Goal: Transaction & Acquisition: Subscribe to service/newsletter

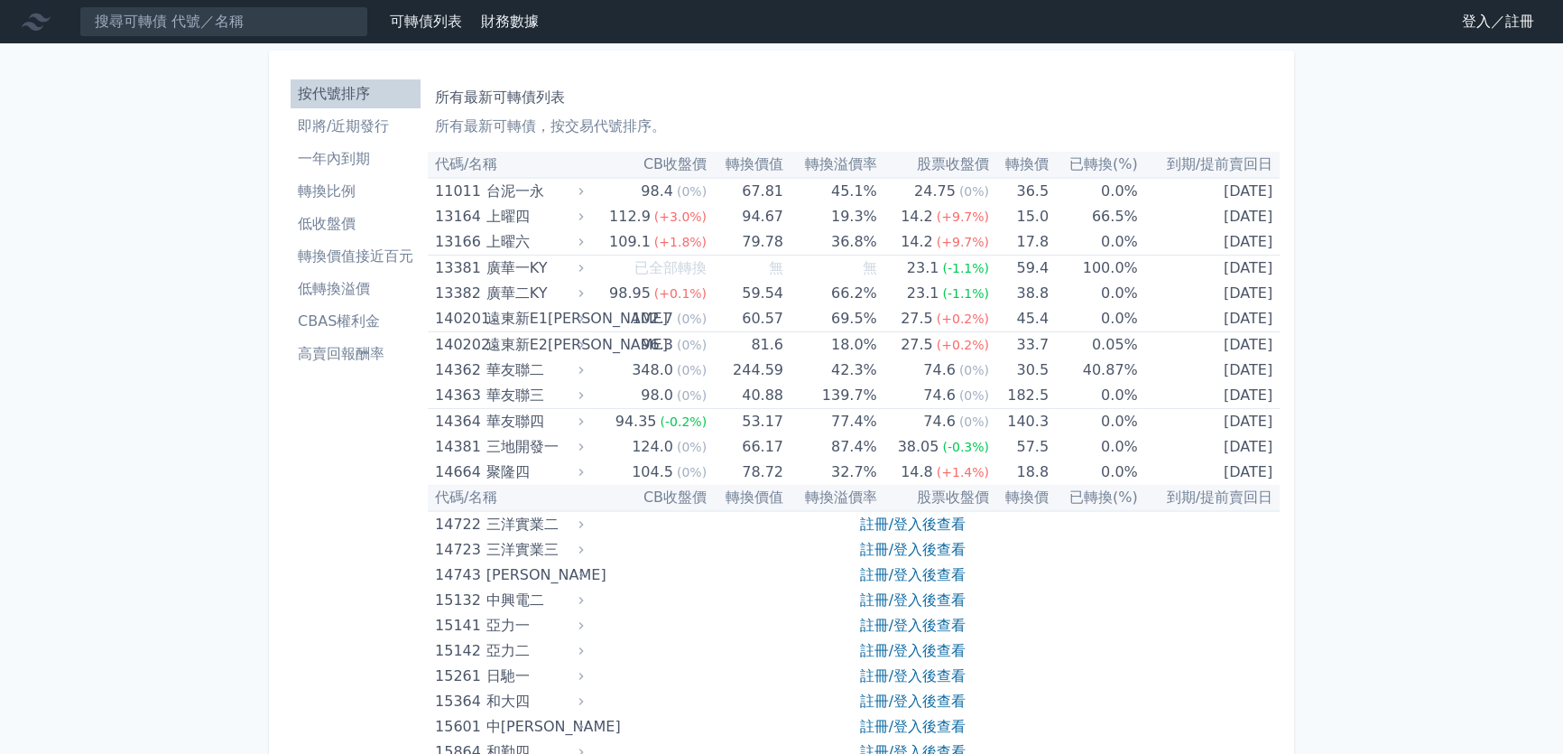
click at [1478, 1] on nav "可轉債列表 財務數據 可轉債列表 財務數據 登入／註冊 登入／註冊" at bounding box center [781, 21] width 1563 height 43
click at [1480, 38] on nav "可轉債列表 財務數據 可轉債列表 財務數據 登入／註冊 登入／註冊" at bounding box center [781, 21] width 1563 height 43
click at [1480, 23] on link "登入／註冊" at bounding box center [1498, 21] width 101 height 29
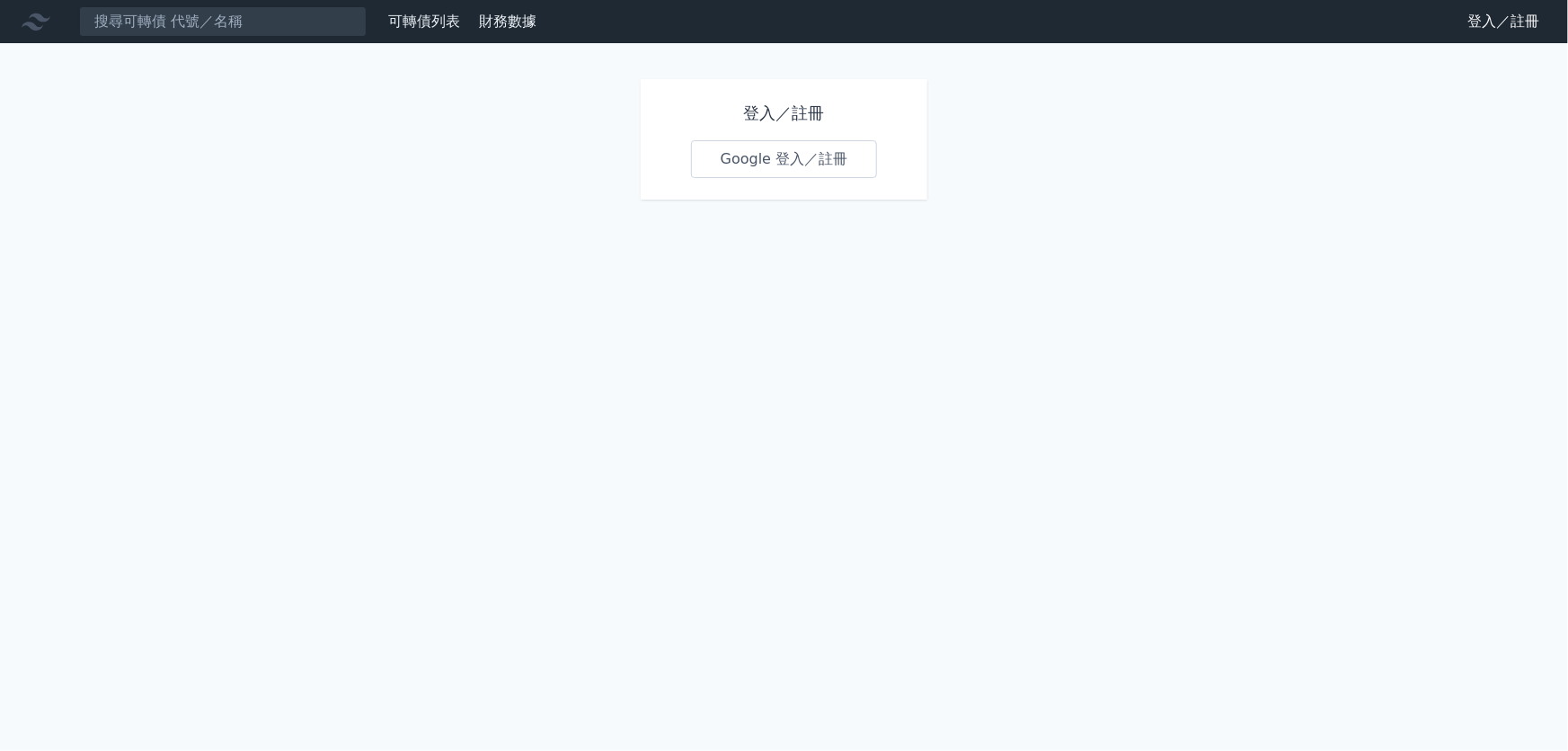
click at [765, 152] on link "Google 登入／註冊" at bounding box center [784, 159] width 187 height 38
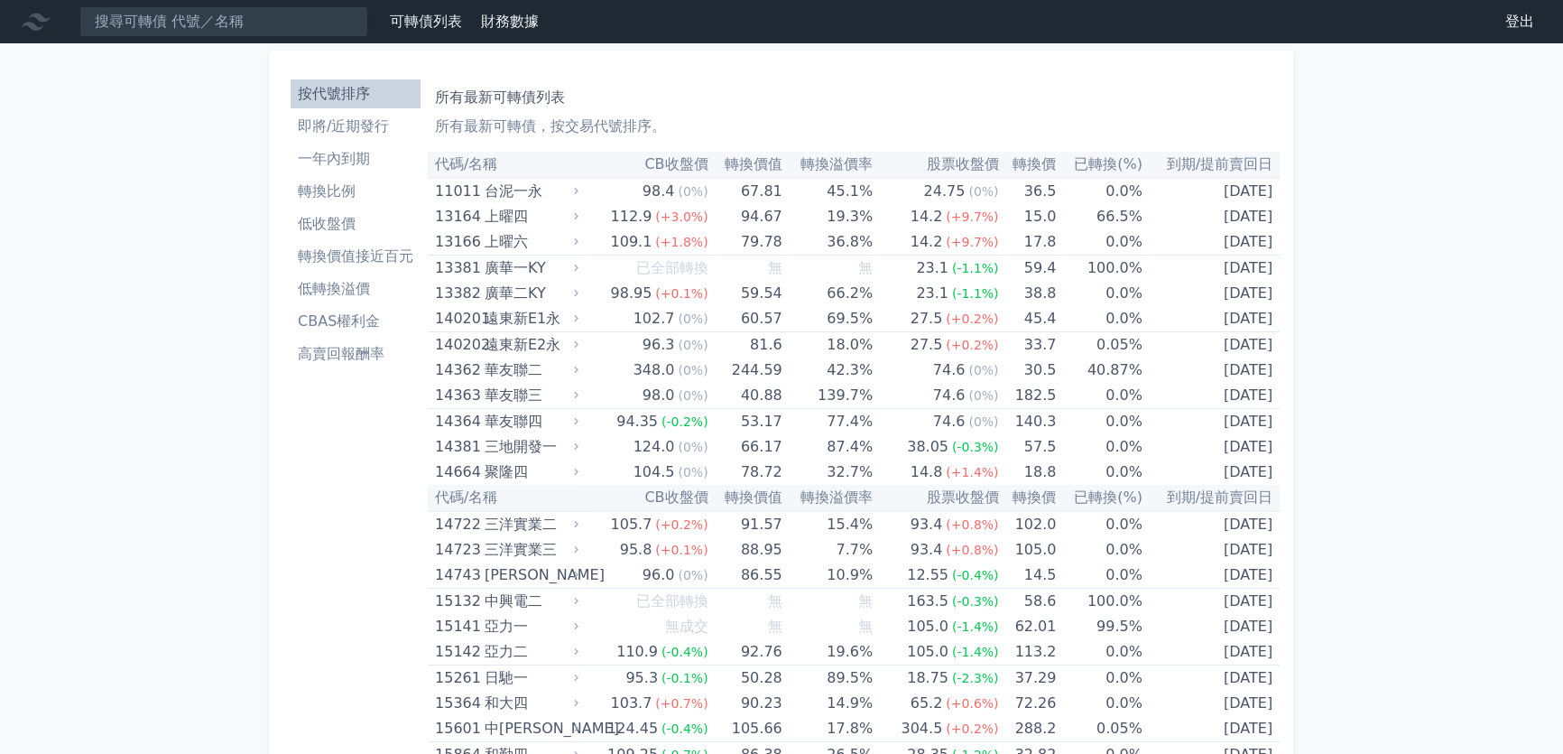
click at [335, 136] on li "即將/近期發行" at bounding box center [356, 127] width 130 height 22
